Goal: Obtain resource: Download file/media

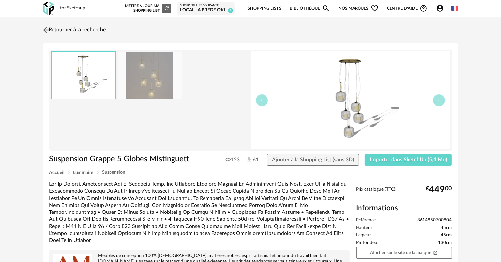
click at [87, 30] on link "Retourner à la recherche" at bounding box center [73, 30] width 65 height 15
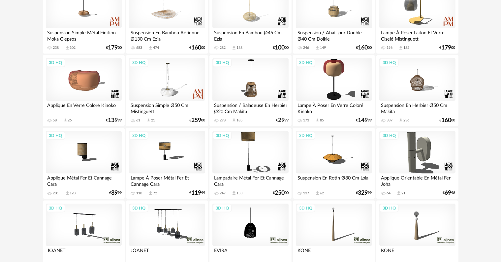
scroll to position [931, 0]
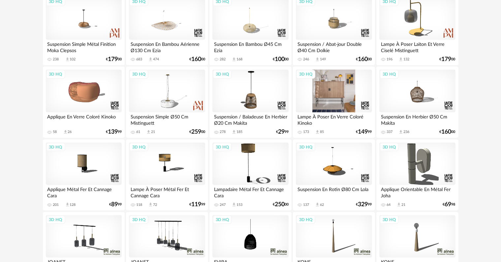
click at [332, 78] on div "3D HQ" at bounding box center [334, 91] width 76 height 43
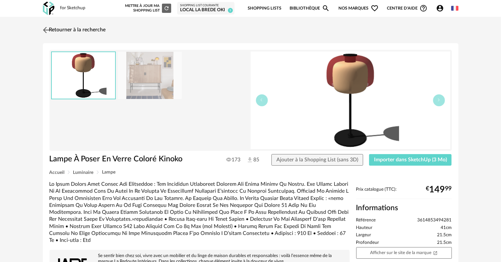
click at [68, 30] on link "Retourner à la recherche" at bounding box center [73, 30] width 65 height 15
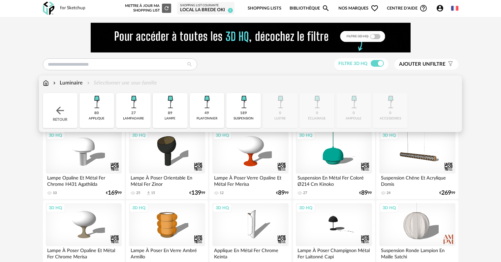
click at [167, 107] on img at bounding box center [170, 102] width 18 height 18
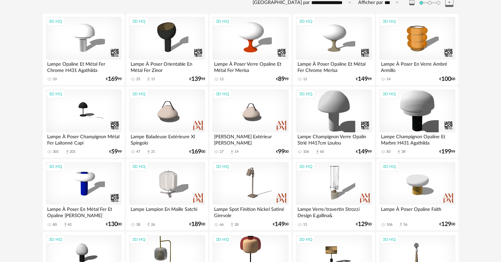
scroll to position [165, 0]
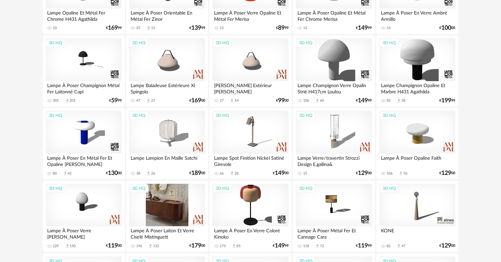
click at [181, 199] on div "3D HQ" at bounding box center [167, 205] width 76 height 43
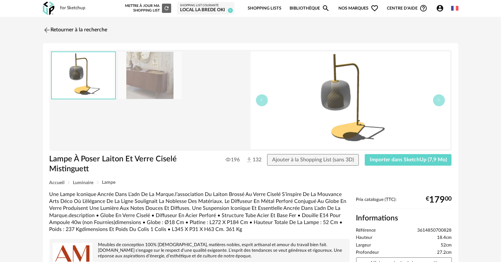
click at [143, 76] on img at bounding box center [150, 75] width 64 height 47
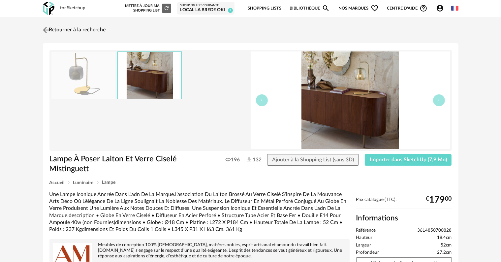
click at [57, 30] on link "Retourner à la recherche" at bounding box center [73, 30] width 65 height 15
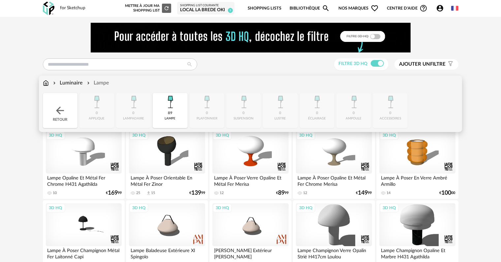
click at [50, 82] on div "Luminaire Lampe" at bounding box center [76, 83] width 66 height 8
click at [59, 108] on img at bounding box center [60, 110] width 12 height 12
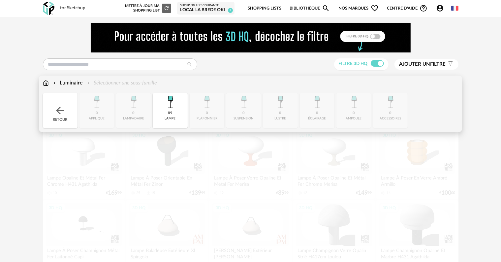
click at [46, 84] on img at bounding box center [46, 83] width 6 height 8
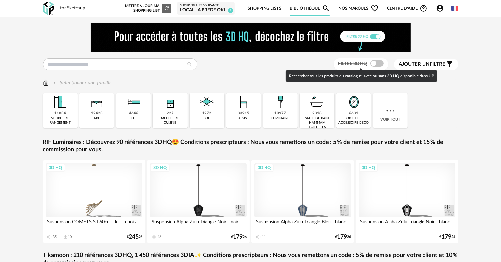
click at [374, 66] on span at bounding box center [376, 63] width 13 height 7
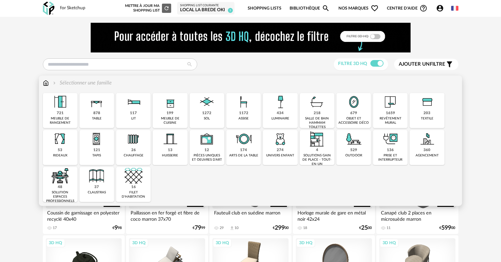
click at [247, 146] on img at bounding box center [244, 139] width 18 height 18
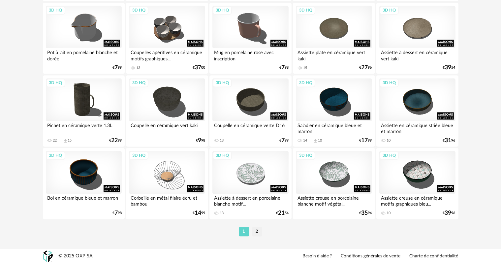
scroll to position [1360, 0]
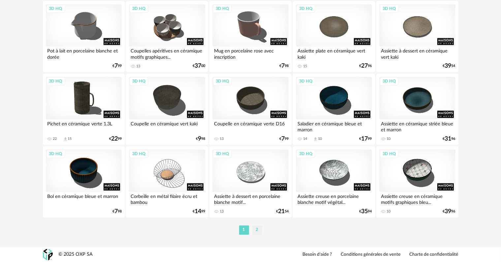
click at [255, 229] on li "2" at bounding box center [257, 229] width 10 height 9
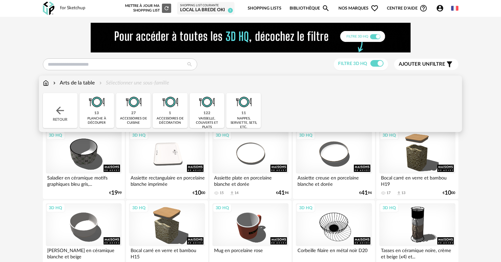
click at [46, 82] on img at bounding box center [46, 83] width 6 height 8
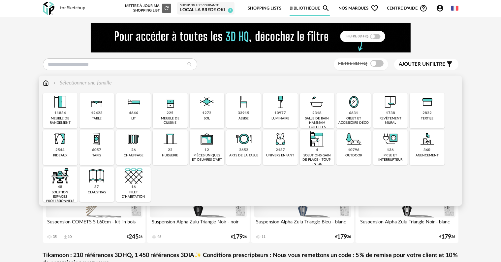
click at [357, 103] on img at bounding box center [354, 102] width 18 height 18
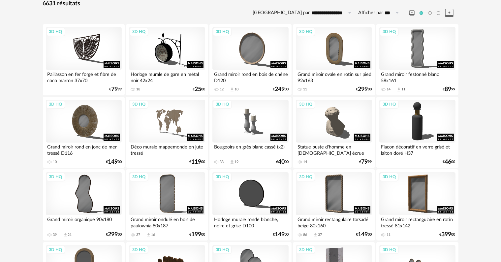
scroll to position [33, 0]
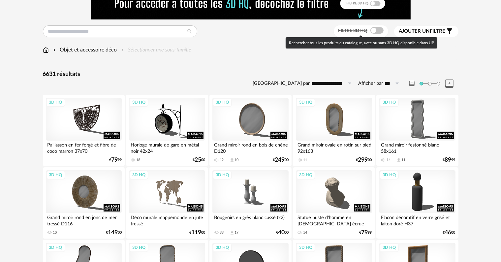
click at [377, 30] on span at bounding box center [376, 30] width 13 height 7
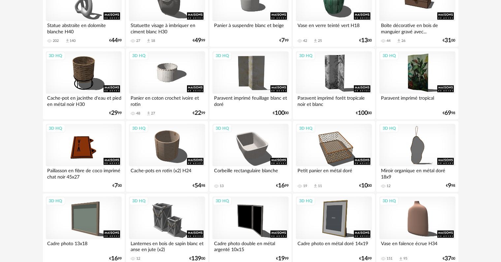
scroll to position [1360, 0]
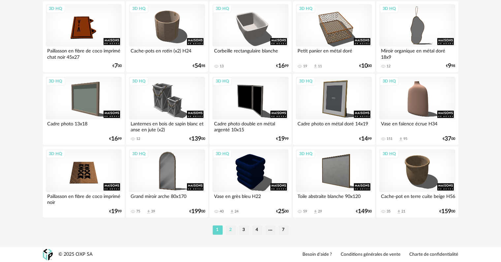
click at [226, 228] on li "2" at bounding box center [231, 229] width 10 height 9
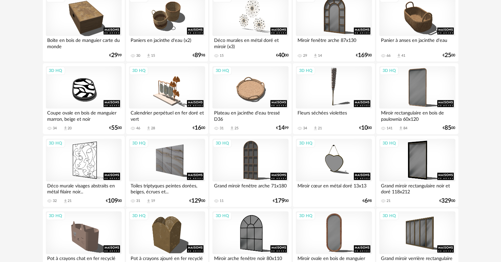
scroll to position [1360, 0]
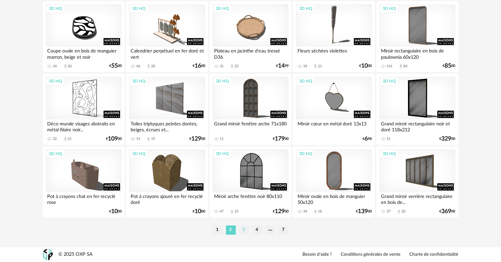
click at [243, 231] on li "3" at bounding box center [244, 229] width 10 height 9
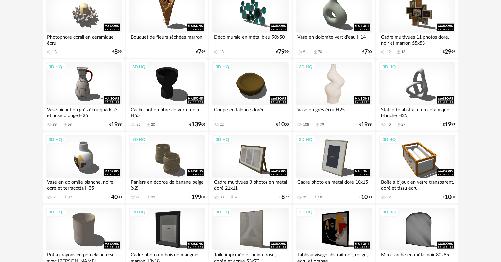
scroll to position [692, 0]
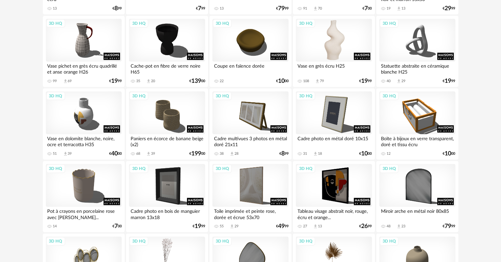
click at [336, 47] on div "3D HQ" at bounding box center [334, 40] width 76 height 43
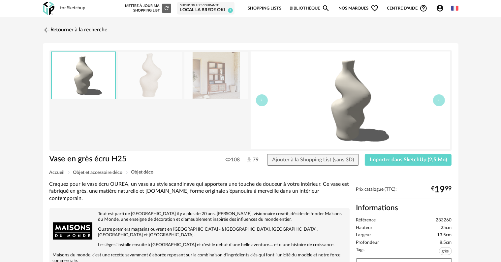
click at [155, 80] on img at bounding box center [150, 75] width 64 height 47
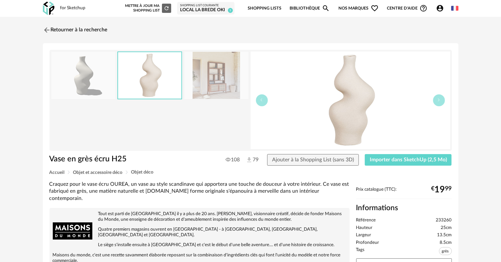
click at [212, 75] on img at bounding box center [216, 75] width 64 height 47
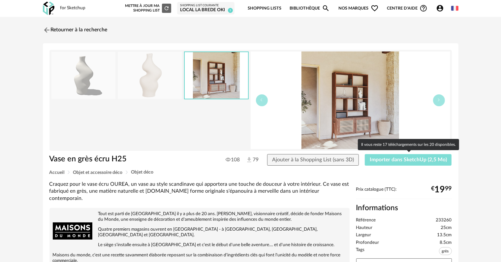
click at [414, 159] on span "Importer dans SketchUp (2,5 Mo)" at bounding box center [407, 159] width 77 height 5
click at [382, 159] on span "Importer dans SketchUp (2,5 Mo)" at bounding box center [407, 159] width 77 height 5
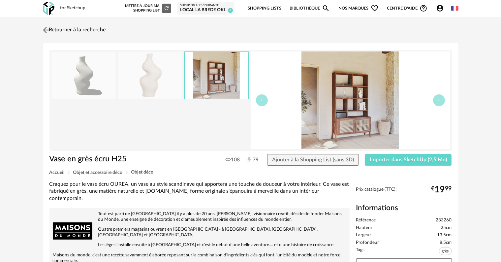
click at [45, 30] on img at bounding box center [46, 30] width 10 height 10
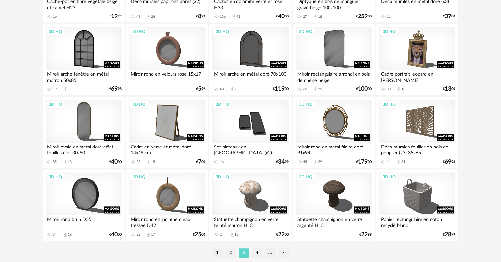
scroll to position [1360, 0]
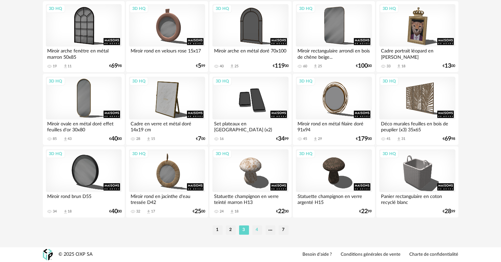
click at [253, 230] on li "4" at bounding box center [257, 229] width 10 height 9
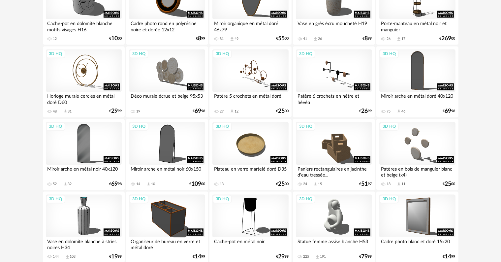
scroll to position [1351, 0]
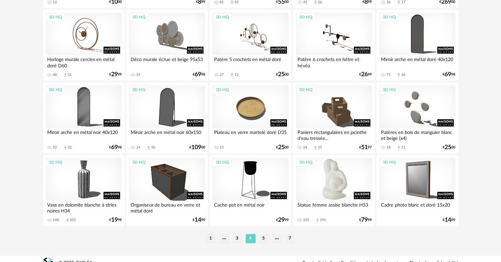
click at [340, 177] on div "3D HQ" at bounding box center [334, 179] width 76 height 43
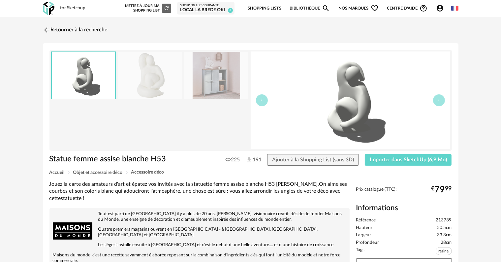
click at [212, 74] on img at bounding box center [216, 75] width 64 height 47
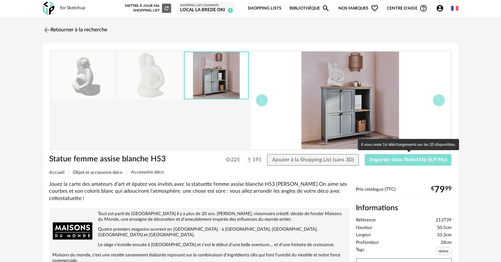
click at [401, 161] on span "Importer dans SketchUp (6,9 Mo)" at bounding box center [407, 159] width 77 height 5
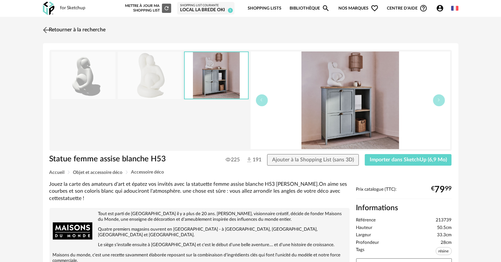
click at [44, 27] on img at bounding box center [46, 30] width 10 height 10
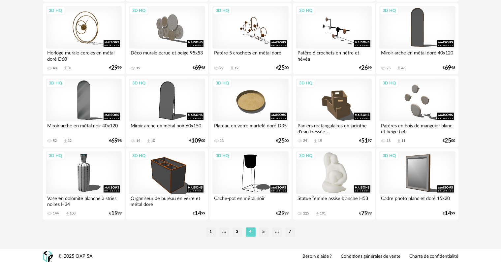
scroll to position [1360, 0]
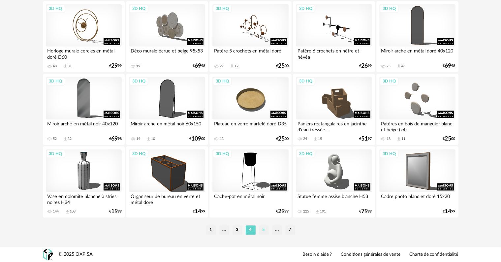
click at [265, 230] on li "5" at bounding box center [264, 229] width 10 height 9
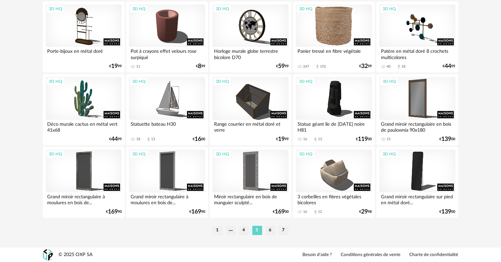
scroll to position [1360, 0]
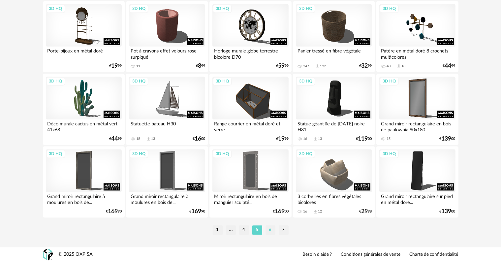
click at [269, 230] on li "6" at bounding box center [270, 229] width 10 height 9
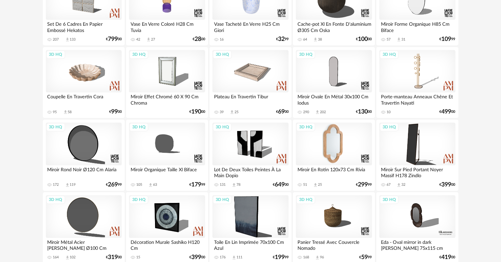
scroll to position [1360, 0]
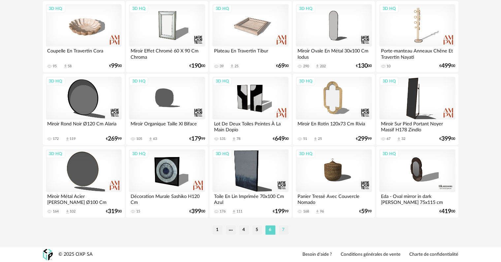
click at [282, 231] on li "7" at bounding box center [283, 229] width 10 height 9
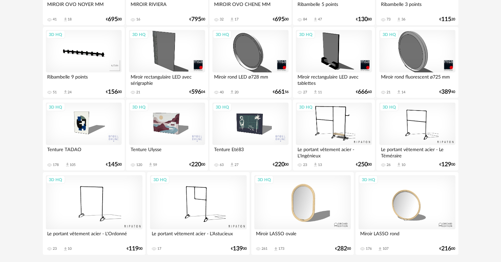
scroll to position [1081, 0]
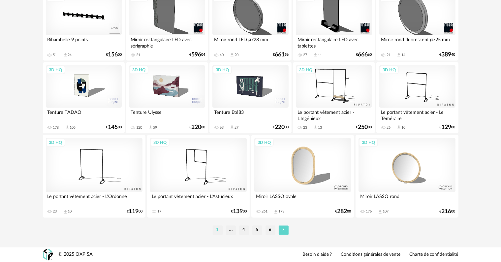
click at [219, 232] on li "1" at bounding box center [218, 229] width 10 height 9
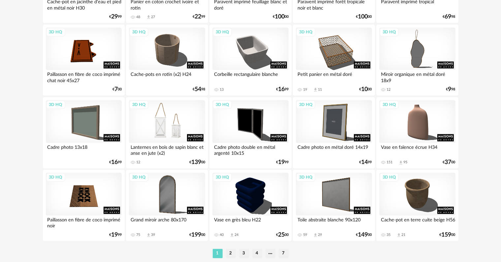
scroll to position [1360, 0]
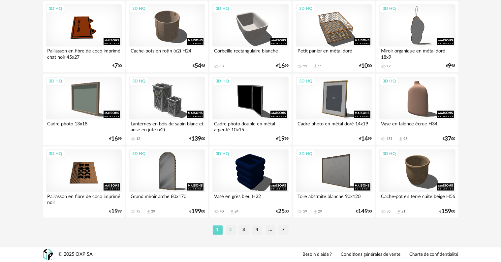
click at [228, 231] on li "2" at bounding box center [231, 229] width 10 height 9
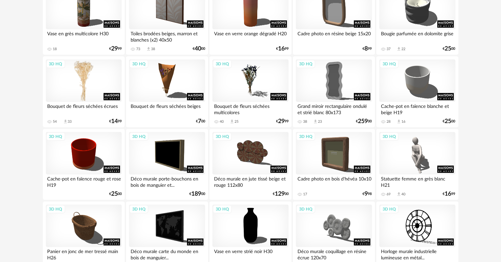
scroll to position [330, 0]
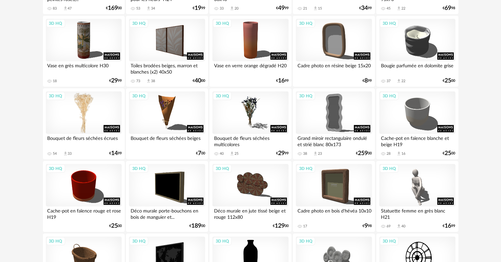
click at [87, 109] on div "3D HQ" at bounding box center [84, 112] width 76 height 43
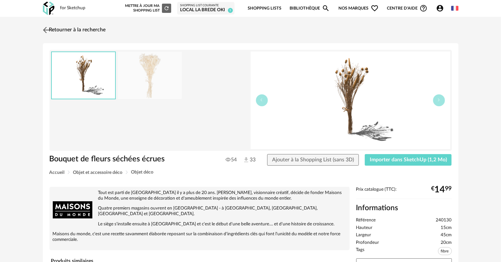
click at [50, 26] on img at bounding box center [46, 30] width 10 height 10
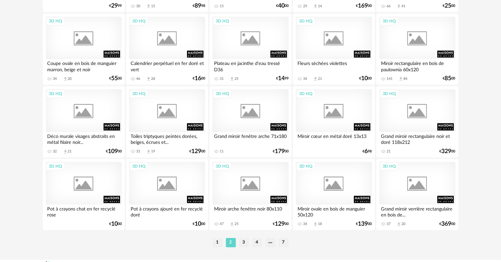
scroll to position [1351, 0]
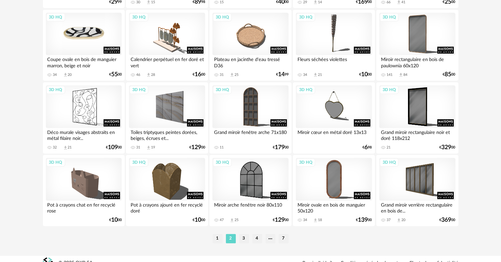
click at [94, 35] on div "3D HQ" at bounding box center [84, 34] width 76 height 43
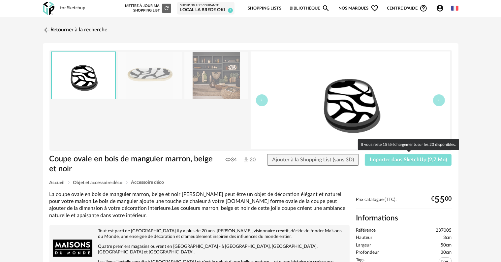
click at [441, 158] on span "Importer dans SketchUp (2,7 Mo)" at bounding box center [407, 159] width 77 height 5
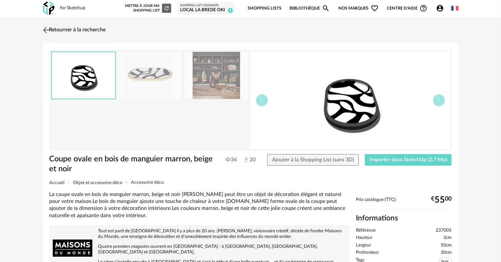
click at [48, 29] on img at bounding box center [46, 30] width 10 height 10
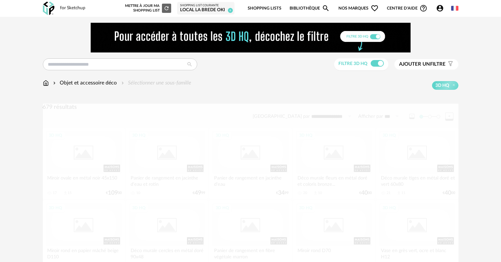
scroll to position [1351, 0]
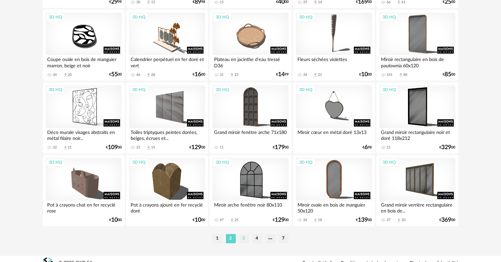
click at [243, 238] on li "3" at bounding box center [244, 238] width 10 height 9
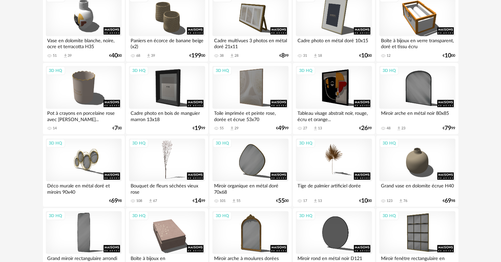
scroll to position [824, 0]
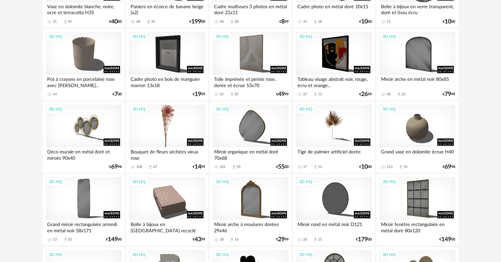
click at [170, 114] on div "3D HQ" at bounding box center [167, 125] width 76 height 43
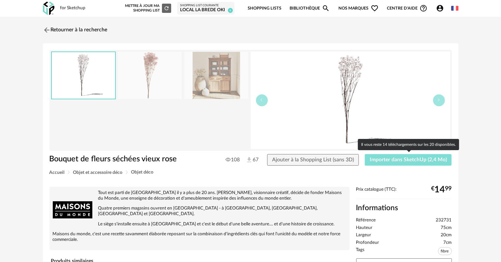
click at [418, 160] on span "Importer dans SketchUp (2,4 Mo)" at bounding box center [407, 159] width 77 height 5
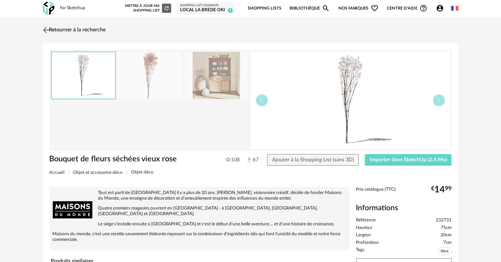
click at [49, 29] on img at bounding box center [46, 30] width 10 height 10
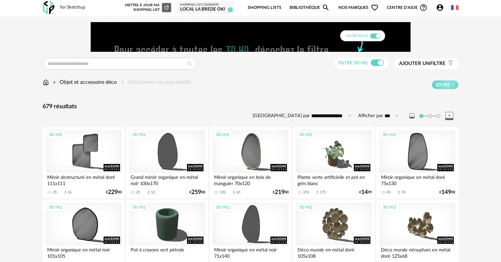
scroll to position [0, 0]
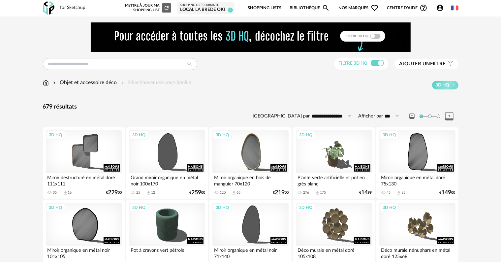
click at [46, 80] on img at bounding box center [46, 83] width 6 height 8
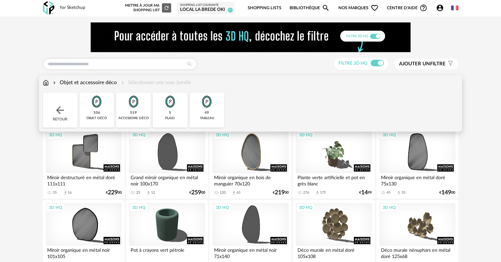
click at [61, 110] on img at bounding box center [60, 110] width 12 height 12
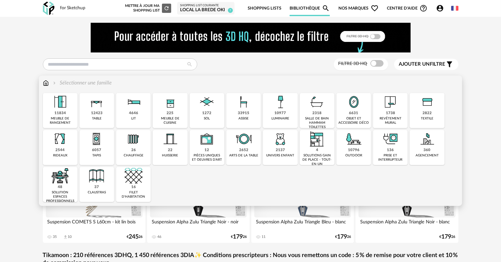
click at [100, 177] on img at bounding box center [97, 176] width 18 height 18
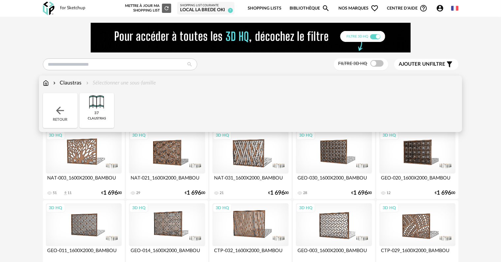
click at [43, 83] on img at bounding box center [46, 83] width 6 height 8
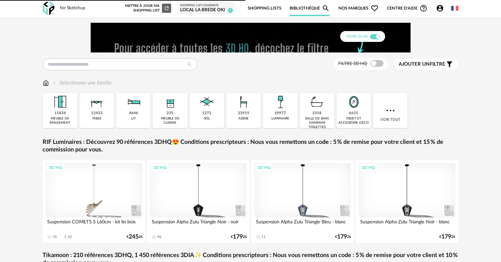
click at [392, 112] on img at bounding box center [390, 110] width 12 height 12
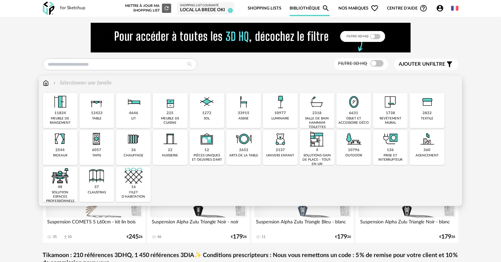
click at [387, 105] on img at bounding box center [390, 102] width 18 height 18
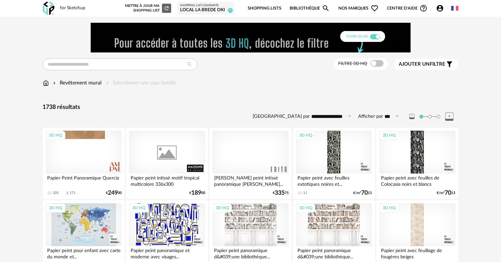
click at [429, 65] on span "Ajouter un" at bounding box center [414, 64] width 31 height 5
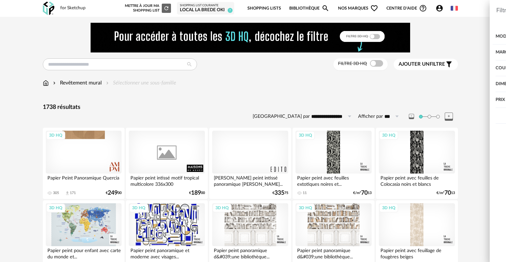
click at [397, 66] on div "Couleur" at bounding box center [426, 68] width 133 height 16
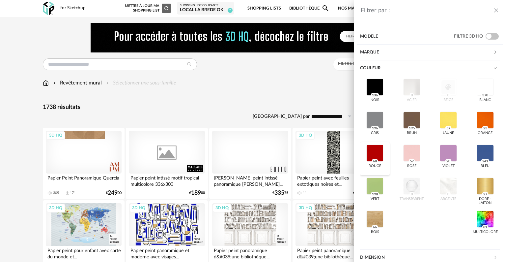
click at [378, 149] on div at bounding box center [374, 152] width 17 height 17
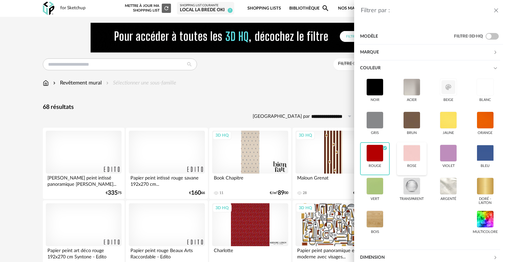
click at [416, 155] on div at bounding box center [411, 152] width 17 height 17
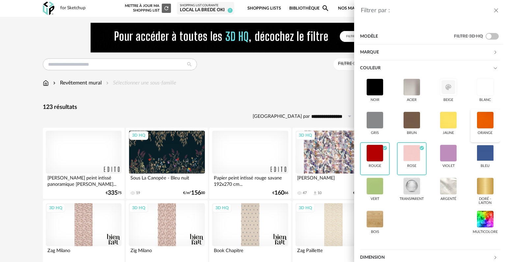
click at [477, 120] on div at bounding box center [485, 119] width 17 height 17
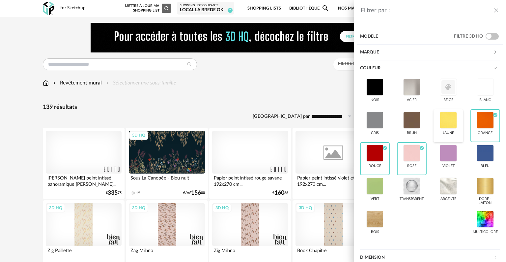
click at [450, 121] on div at bounding box center [448, 119] width 17 height 17
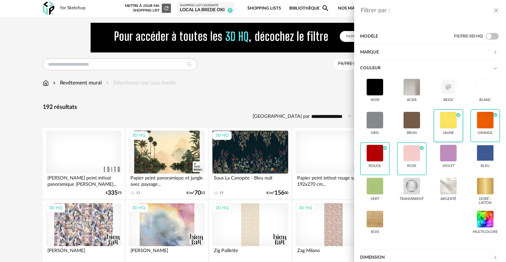
click at [446, 118] on div at bounding box center [448, 119] width 17 height 17
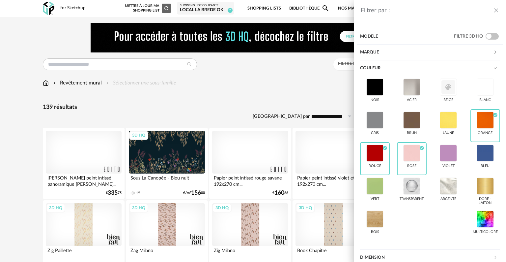
click at [496, 11] on icon "close drawer" at bounding box center [496, 10] width 7 height 7
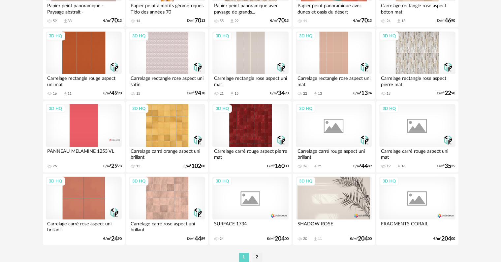
scroll to position [1360, 0]
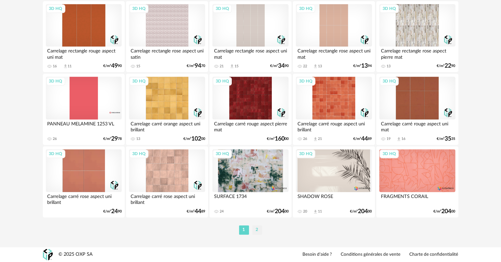
click at [255, 227] on li "2" at bounding box center [257, 229] width 10 height 9
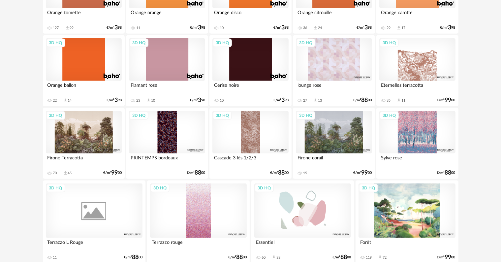
scroll to position [501, 0]
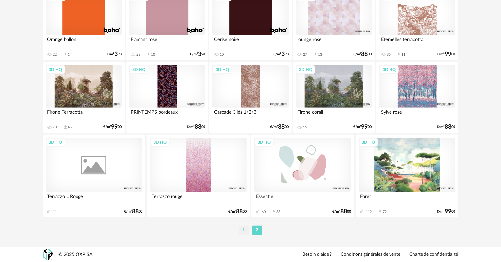
click at [245, 231] on li "1" at bounding box center [244, 229] width 10 height 9
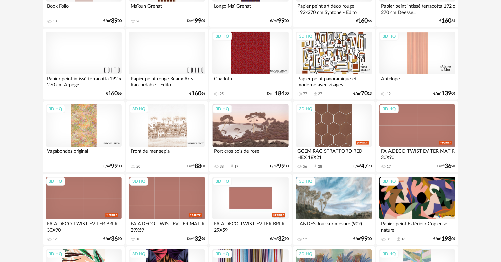
scroll to position [330, 0]
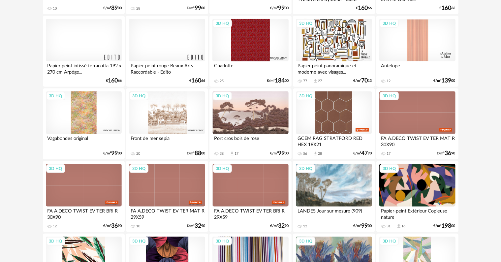
click at [263, 118] on div "3D HQ" at bounding box center [250, 112] width 76 height 43
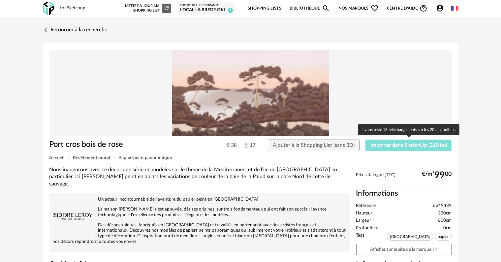
click at [433, 144] on span "Importer dans SketchUp (210 ko)" at bounding box center [408, 144] width 76 height 5
